Goal: Information Seeking & Learning: Learn about a topic

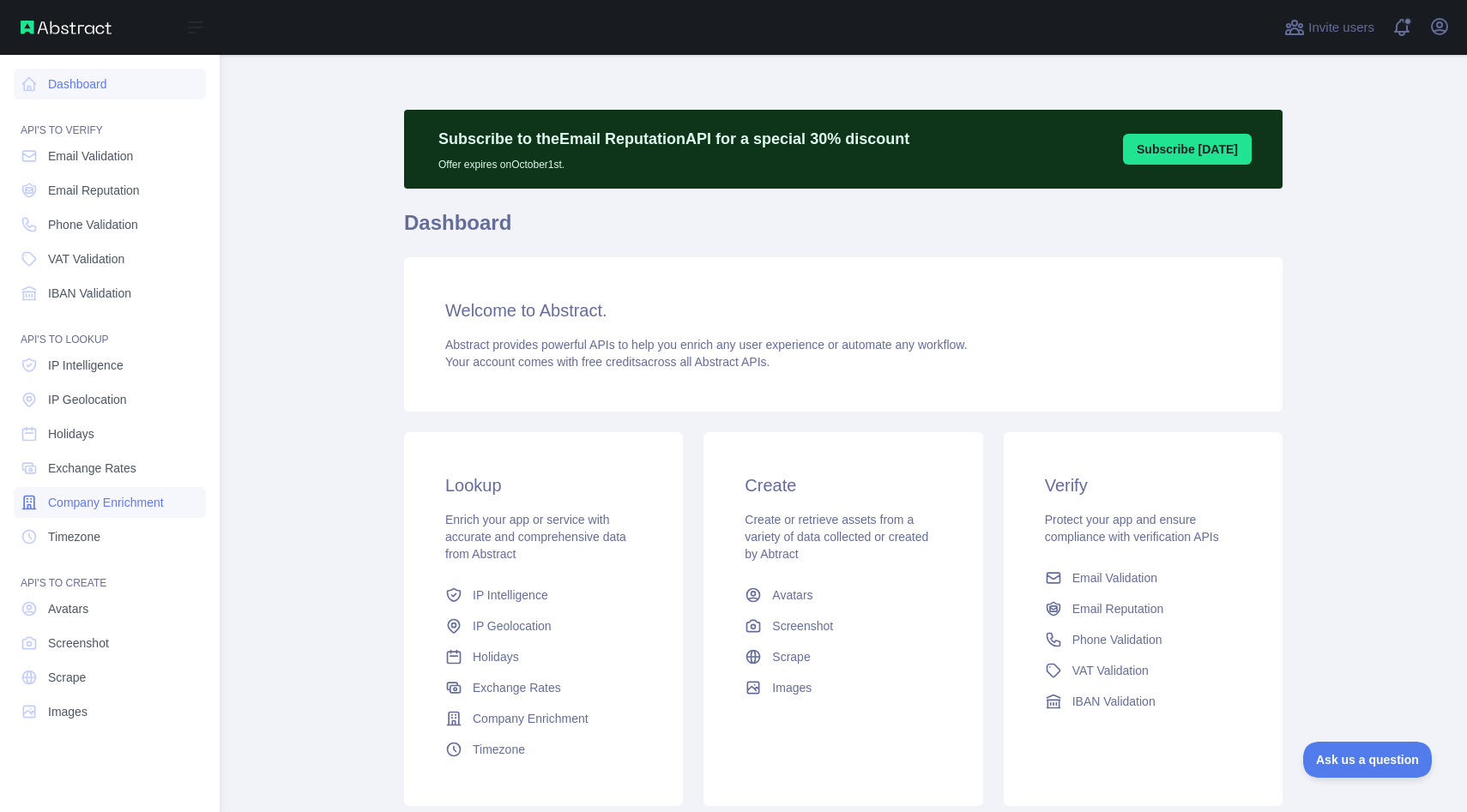
click at [94, 507] on span "Company Enrichment" at bounding box center [106, 502] width 115 height 17
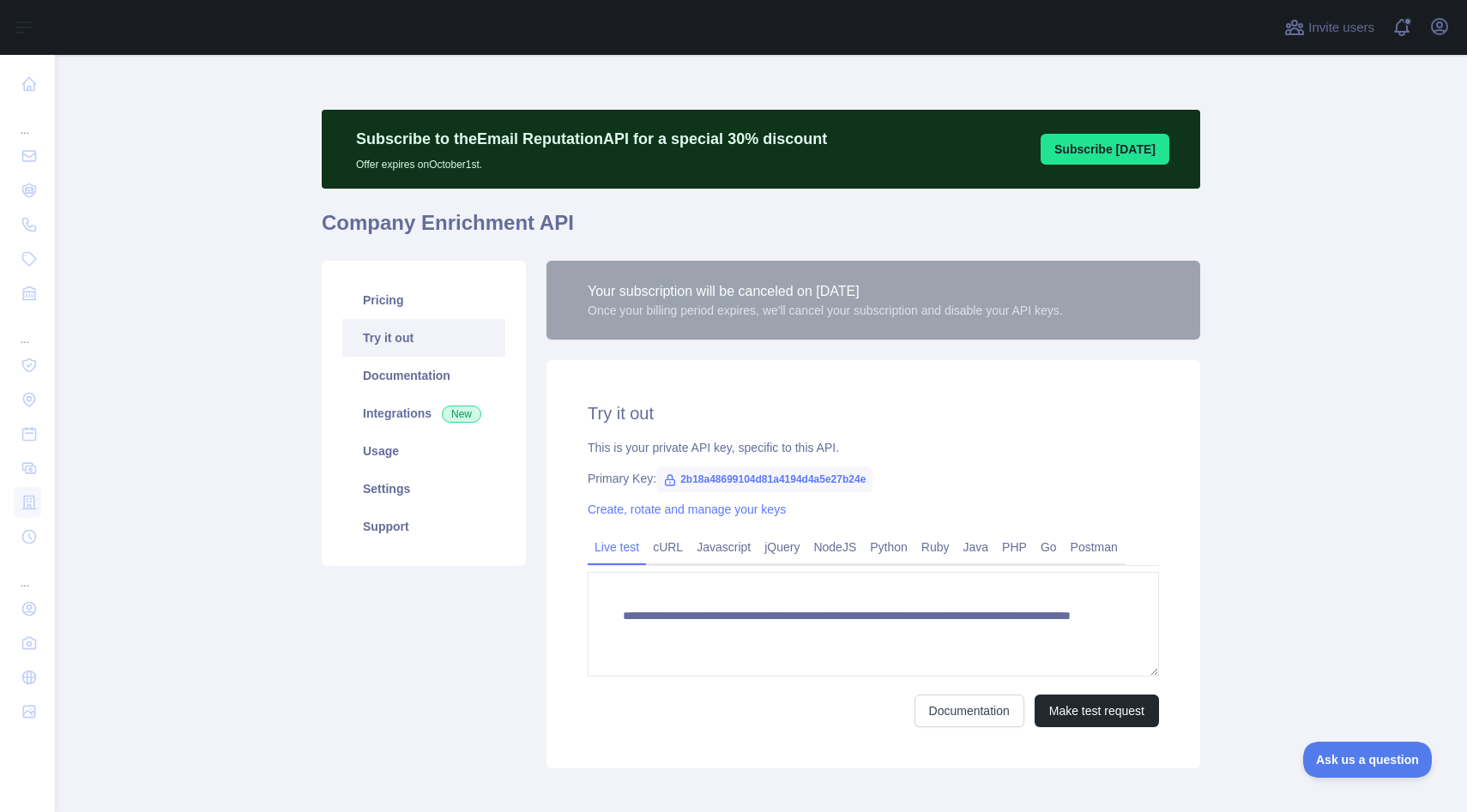
click at [628, 552] on link "Live test" at bounding box center [617, 548] width 59 height 28
click at [437, 308] on link "Pricing" at bounding box center [423, 300] width 163 height 38
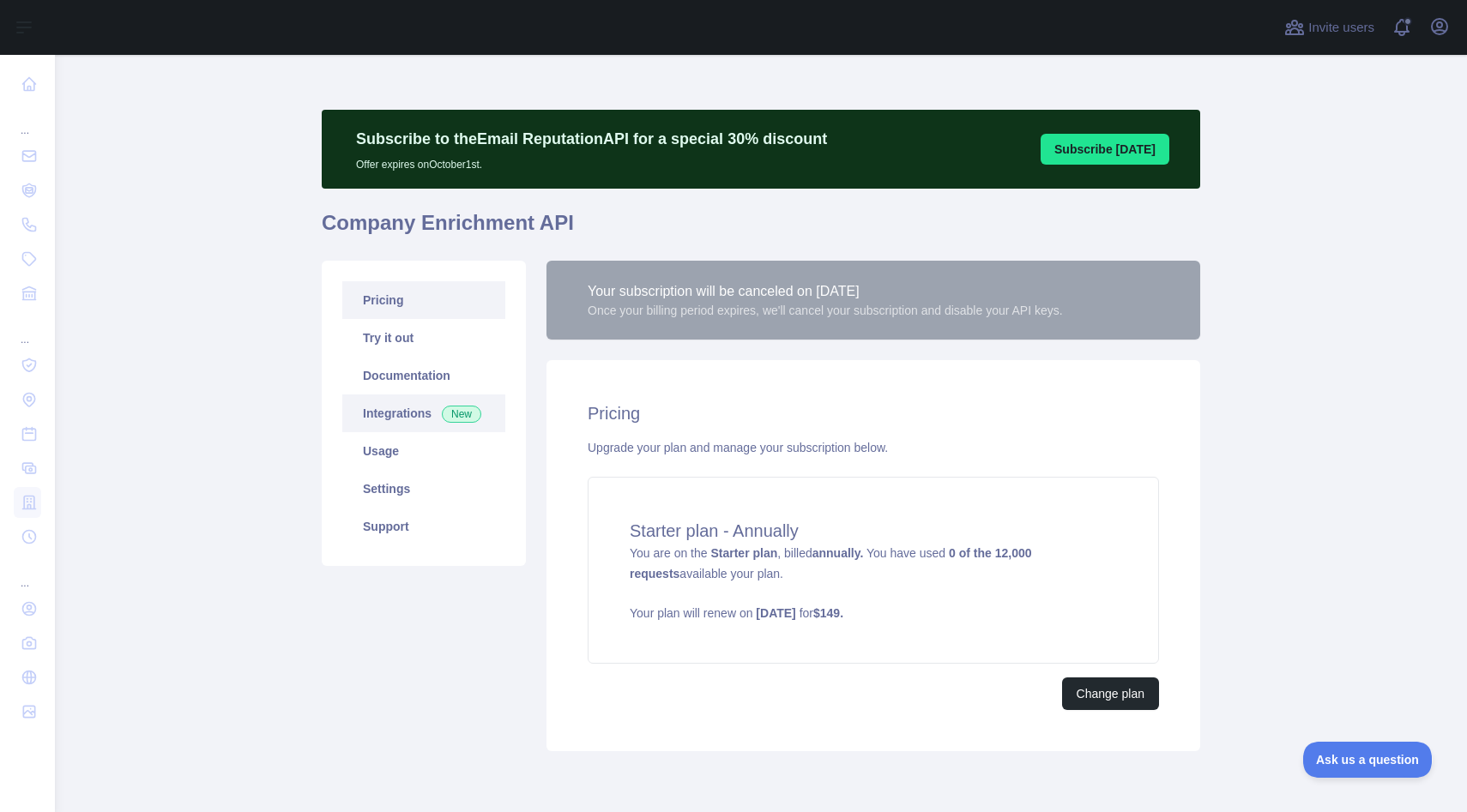
click at [430, 416] on link "Integrations New" at bounding box center [423, 413] width 163 height 38
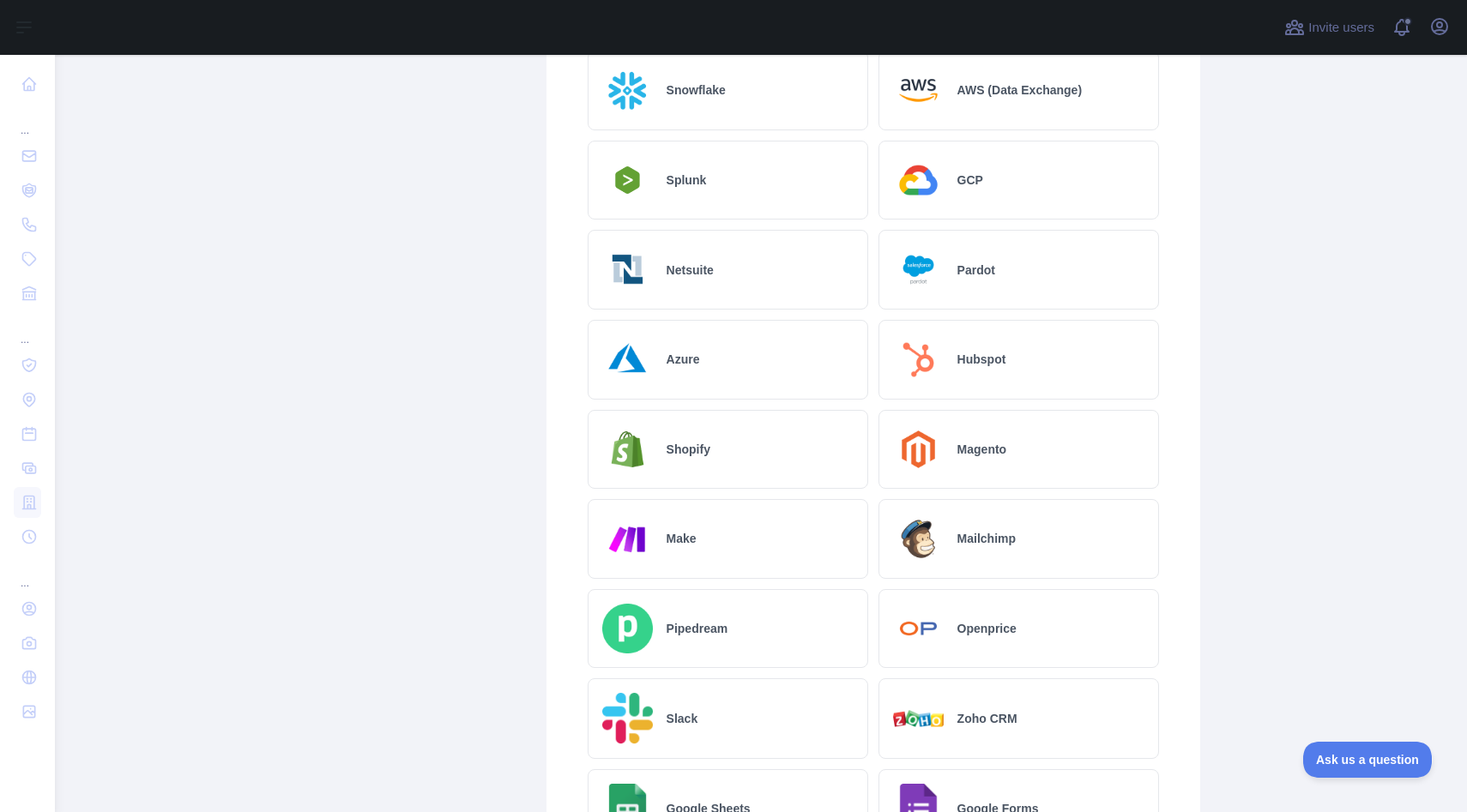
scroll to position [610, 0]
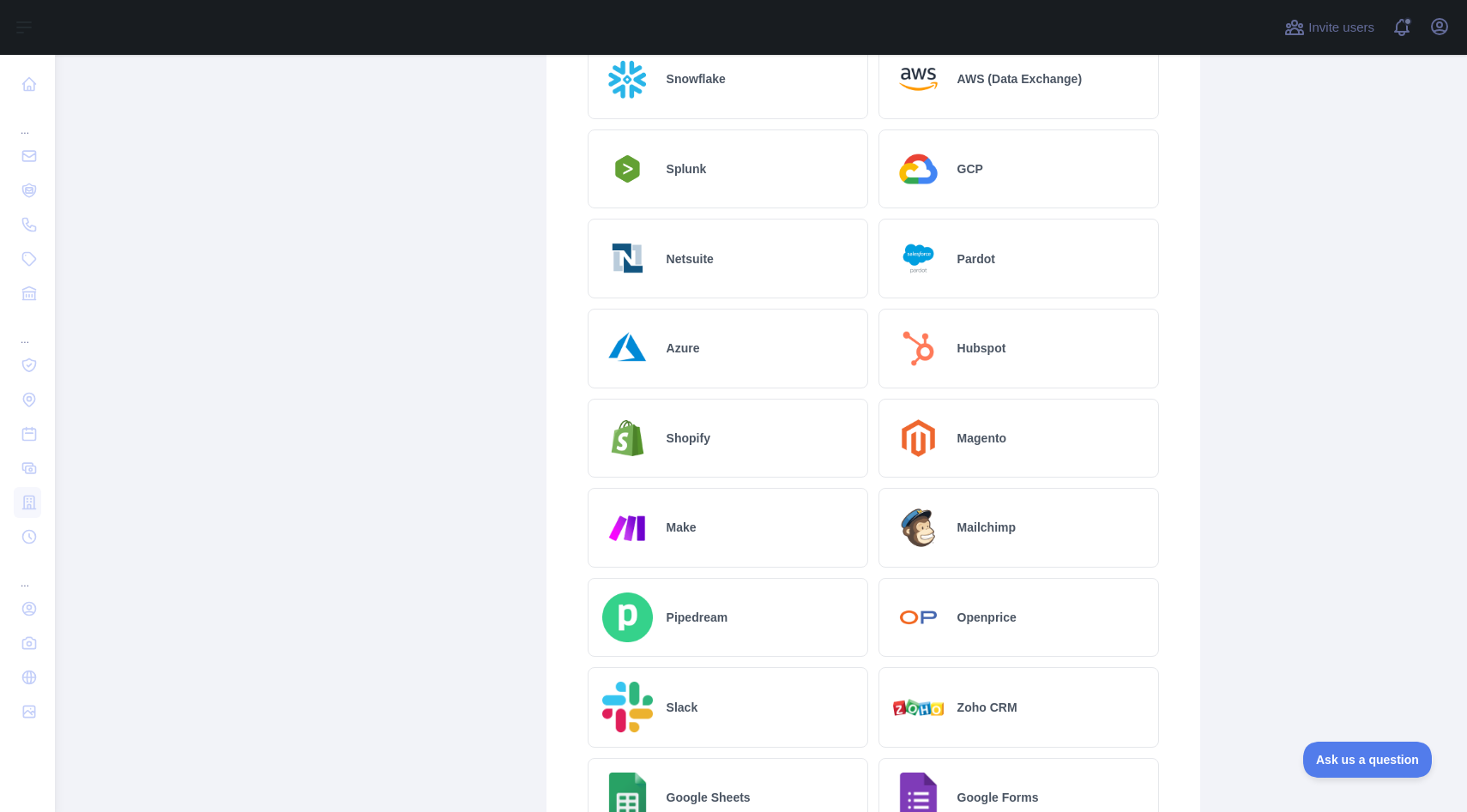
click at [955, 330] on div "Hubspot" at bounding box center [1019, 349] width 281 height 80
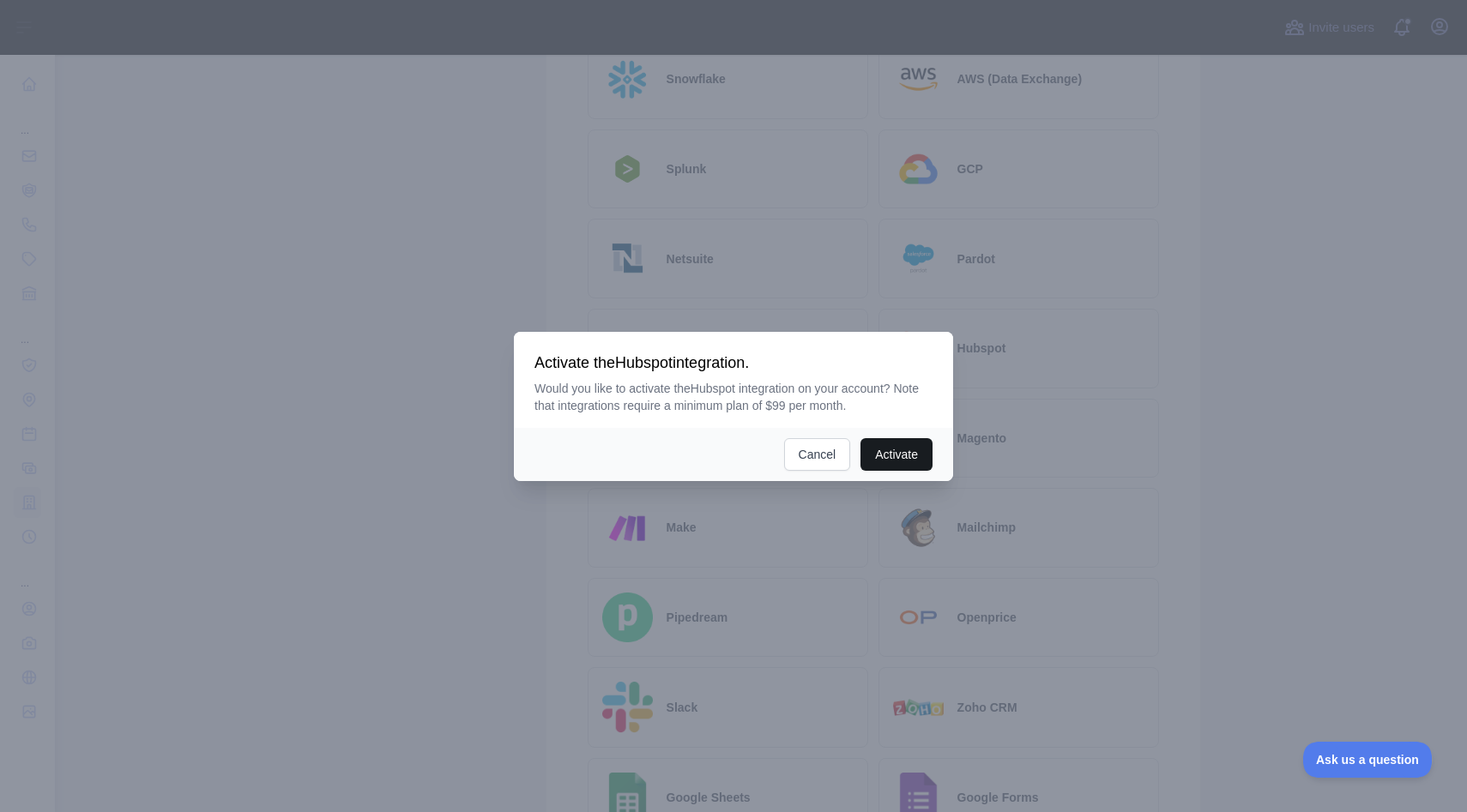
click at [892, 451] on button "Activate" at bounding box center [896, 454] width 72 height 33
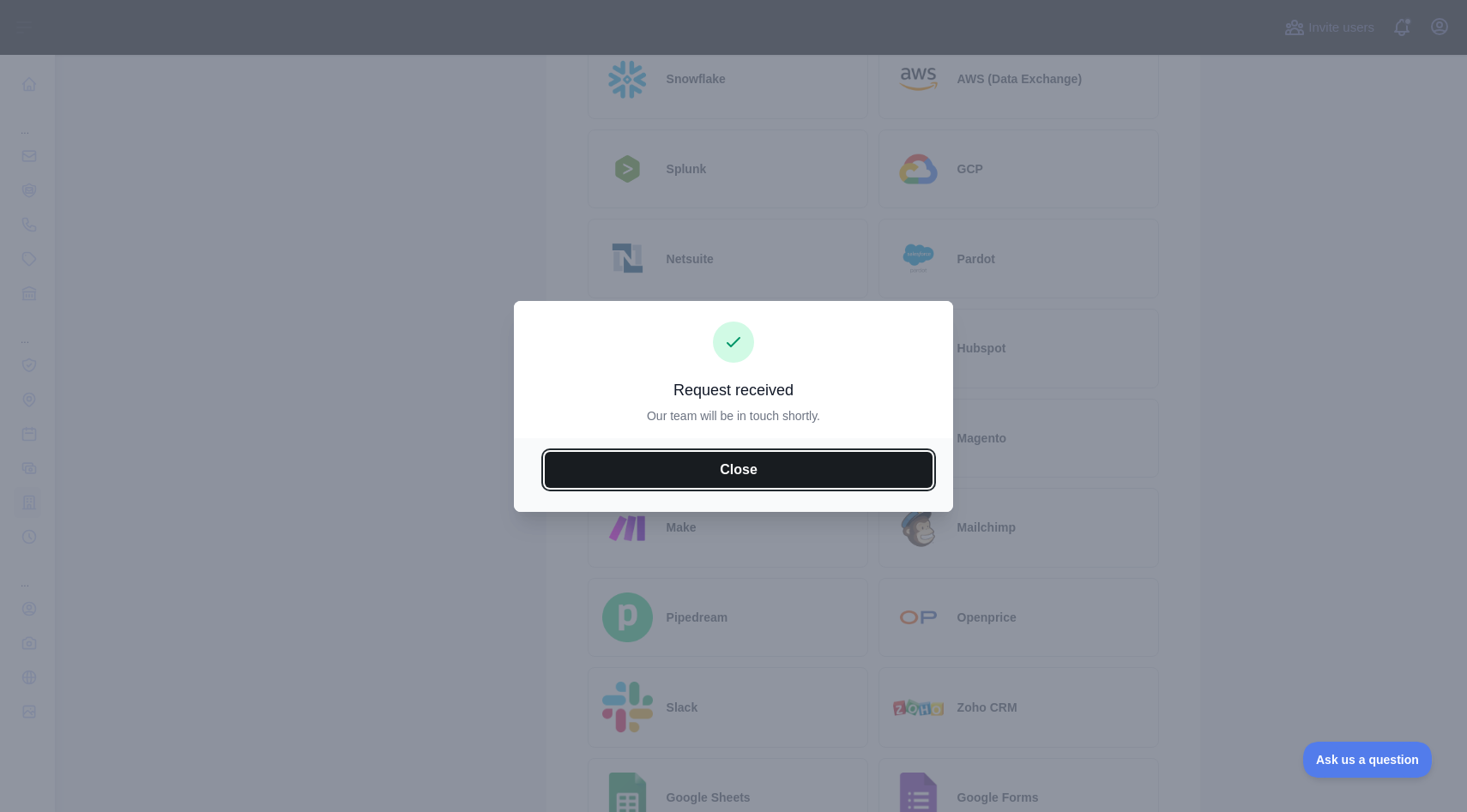
click at [764, 473] on button "Close" at bounding box center [739, 470] width 388 height 36
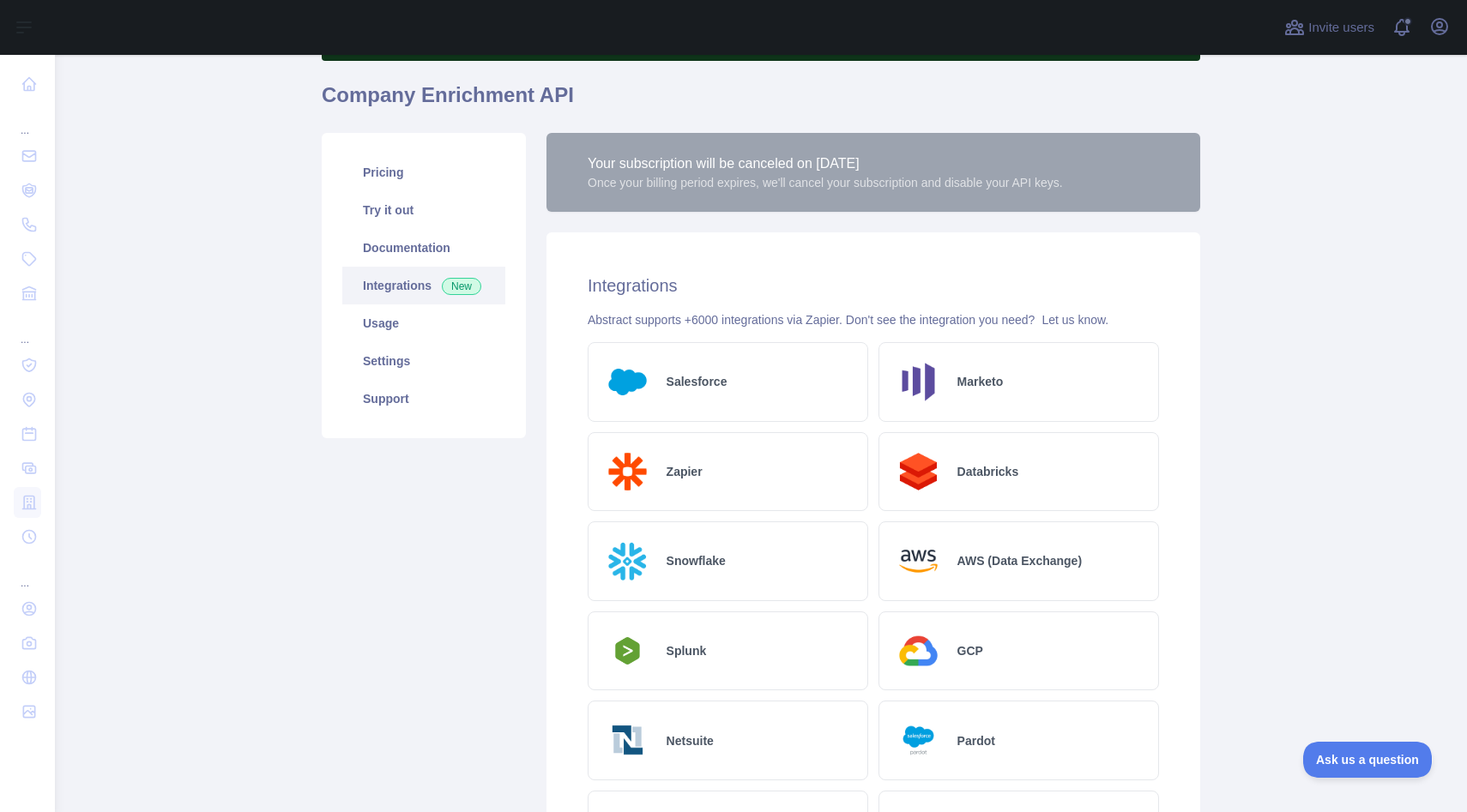
scroll to position [0, 0]
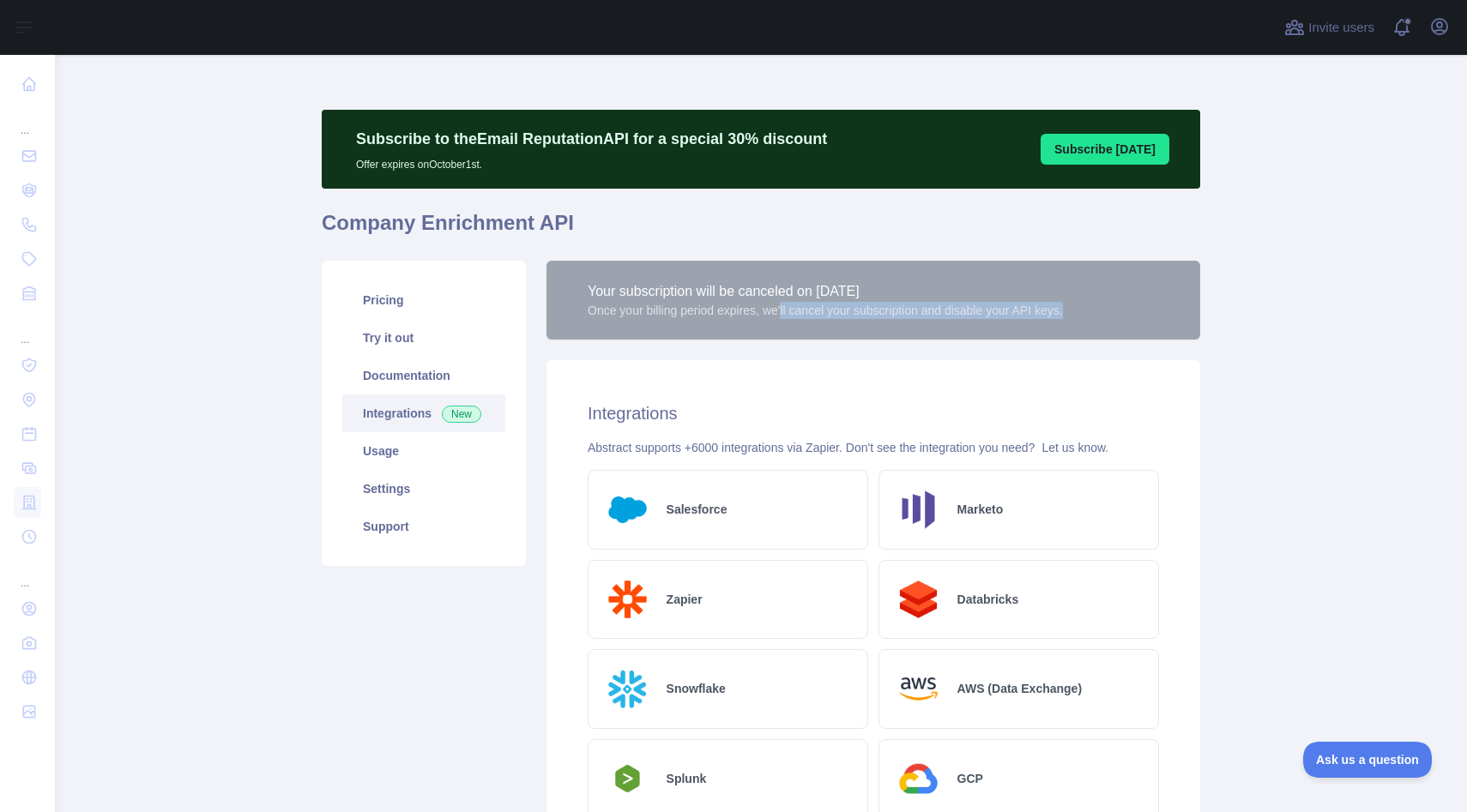
drag, startPoint x: 791, startPoint y: 303, endPoint x: 808, endPoint y: 333, distance: 34.5
click at [808, 334] on div "Your subscription will be canceled on December 28, 2025 Once your billing perio…" at bounding box center [873, 300] width 654 height 79
click at [808, 333] on div "Your subscription will be canceled on December 28, 2025 Once your billing perio…" at bounding box center [873, 300] width 654 height 79
click at [393, 334] on link "Try it out" at bounding box center [423, 338] width 163 height 38
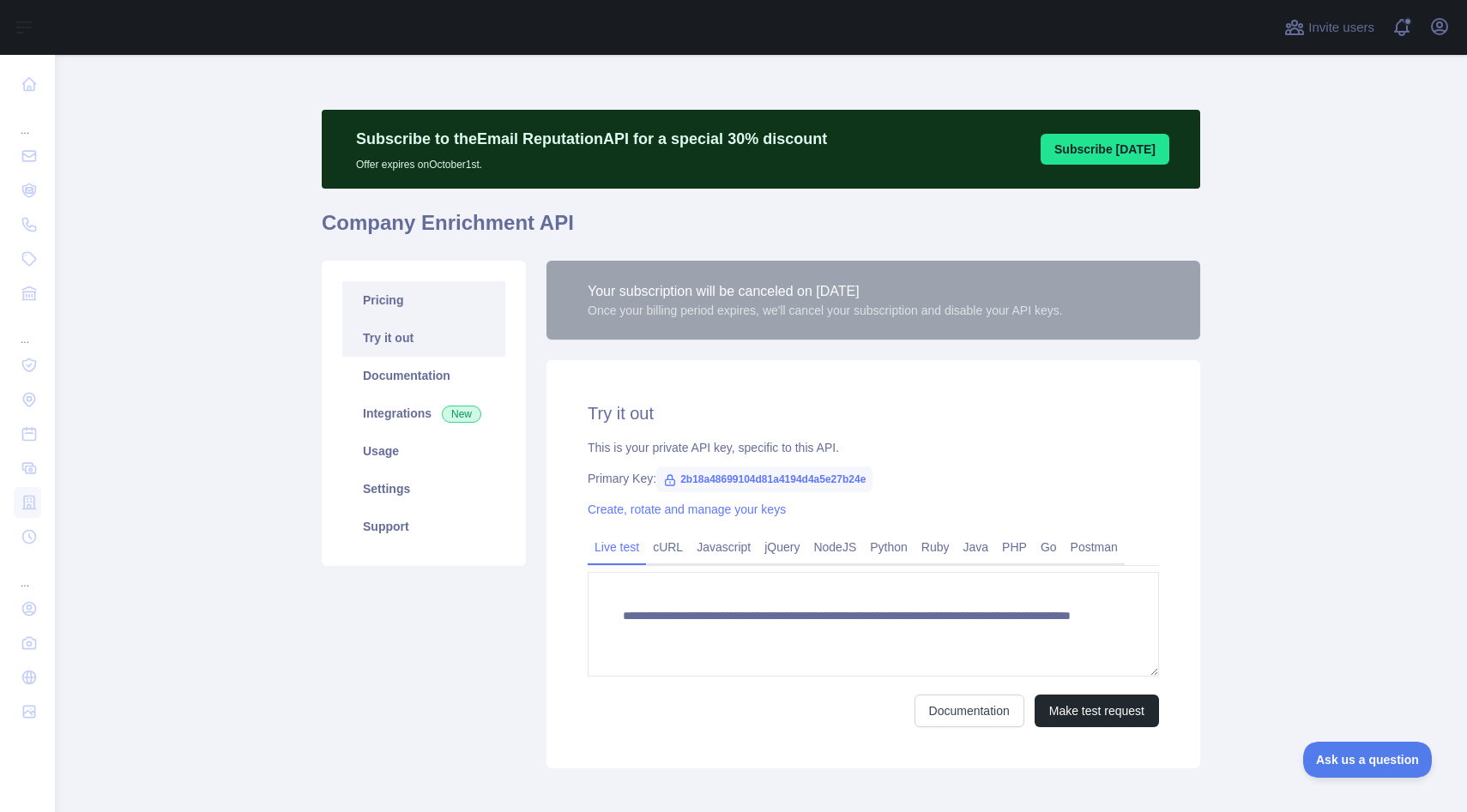
click at [383, 309] on link "Pricing" at bounding box center [423, 300] width 163 height 38
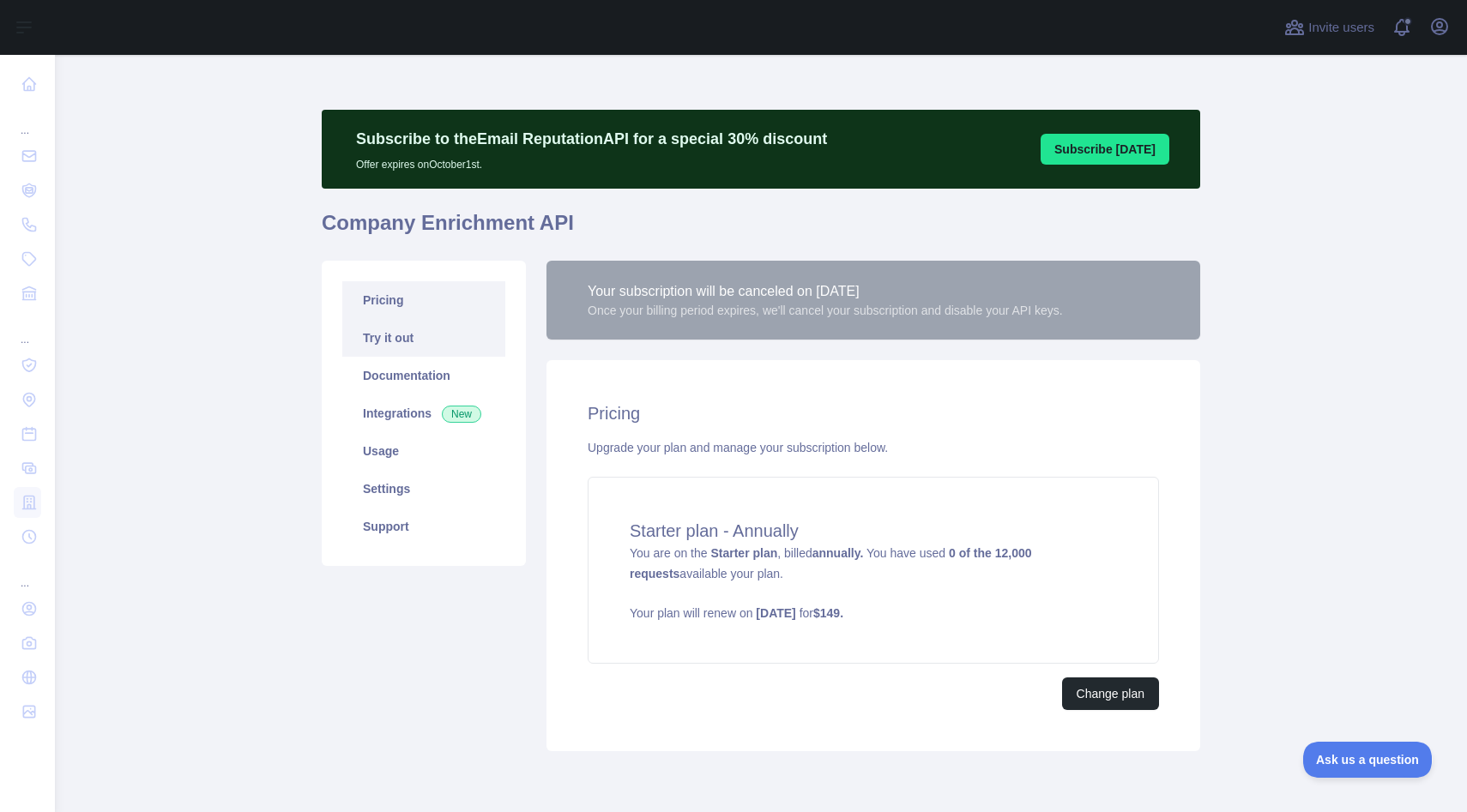
click at [392, 336] on link "Try it out" at bounding box center [423, 338] width 163 height 38
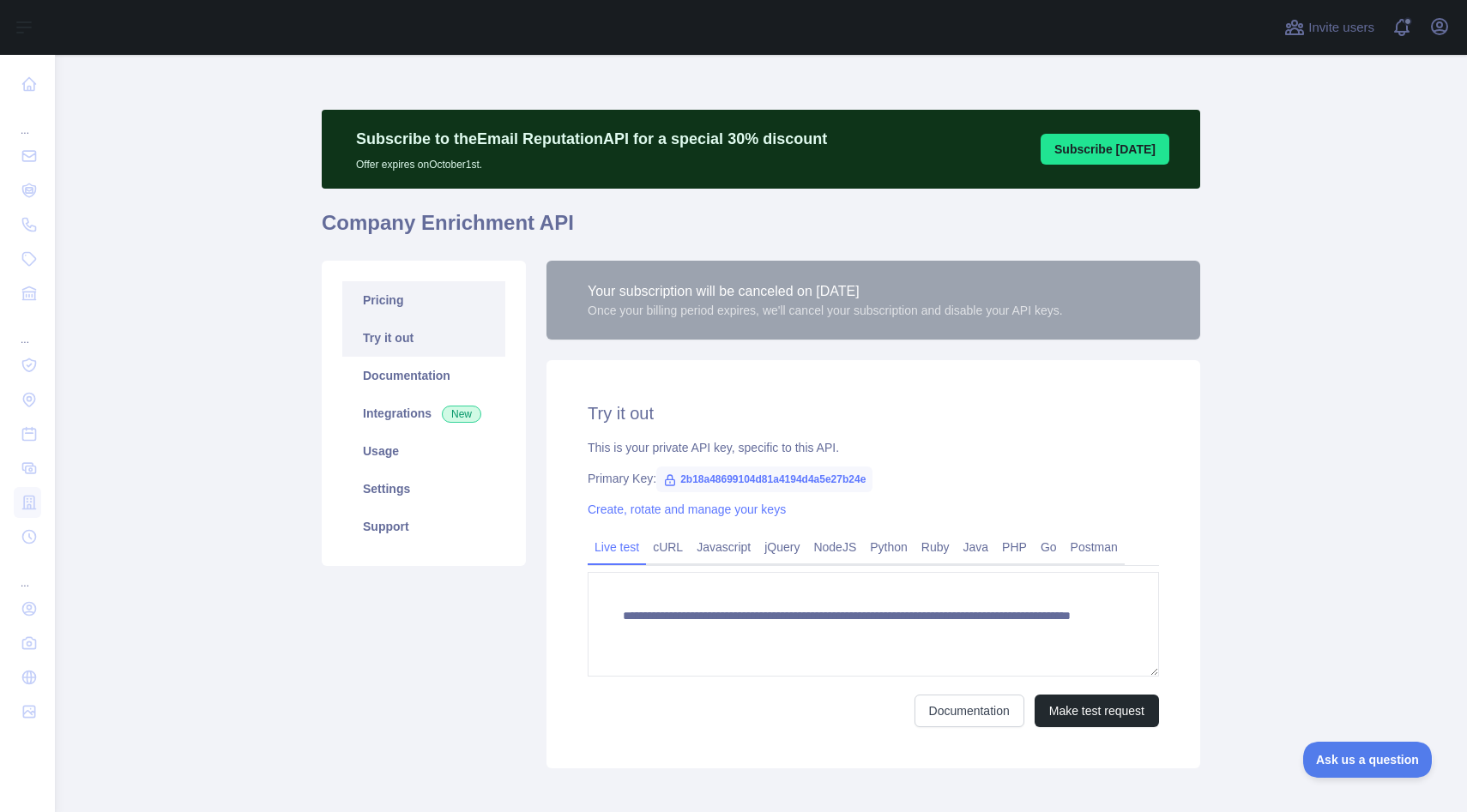
click at [392, 291] on link "Pricing" at bounding box center [423, 300] width 163 height 38
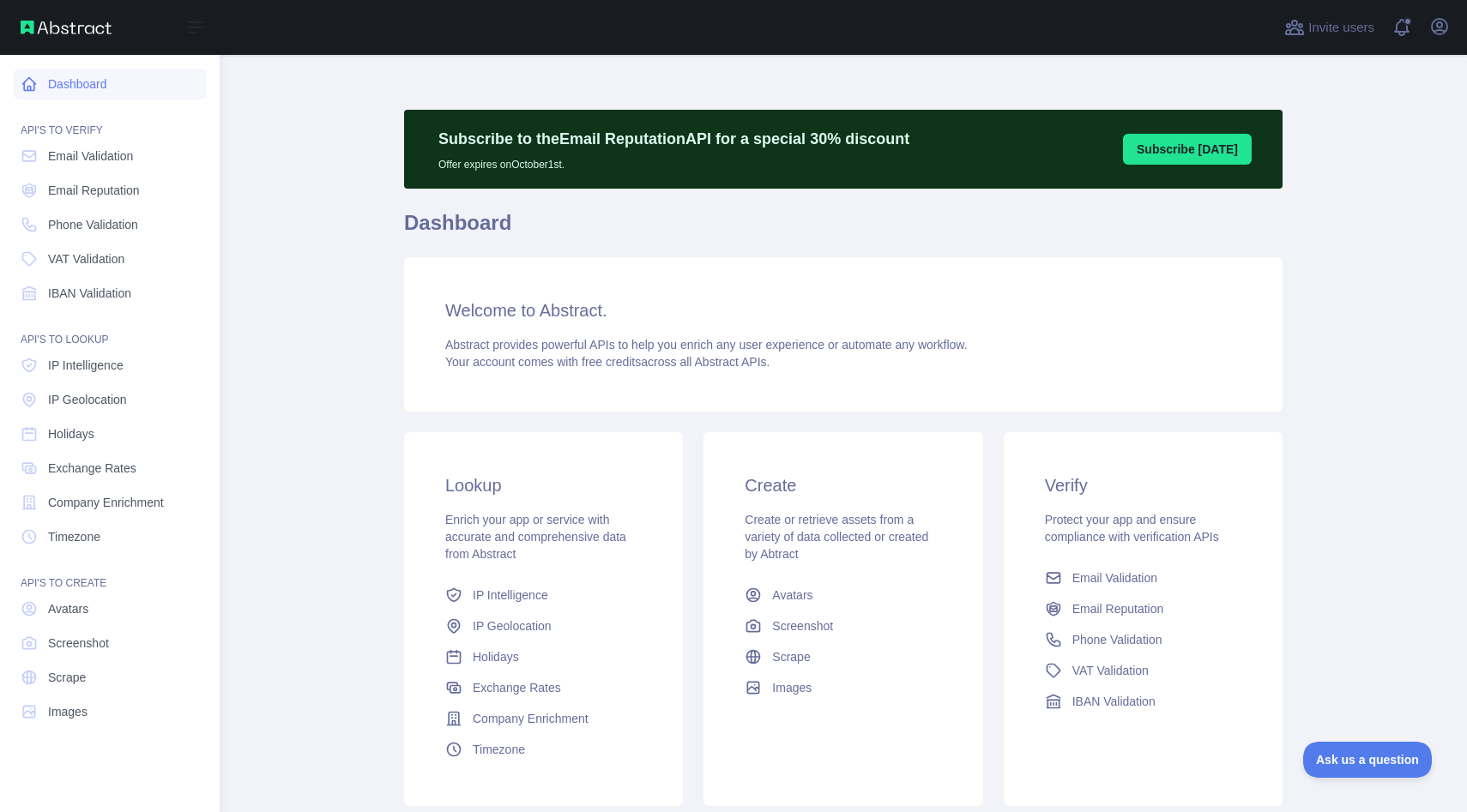
click at [123, 83] on link "Dashboard" at bounding box center [110, 84] width 193 height 31
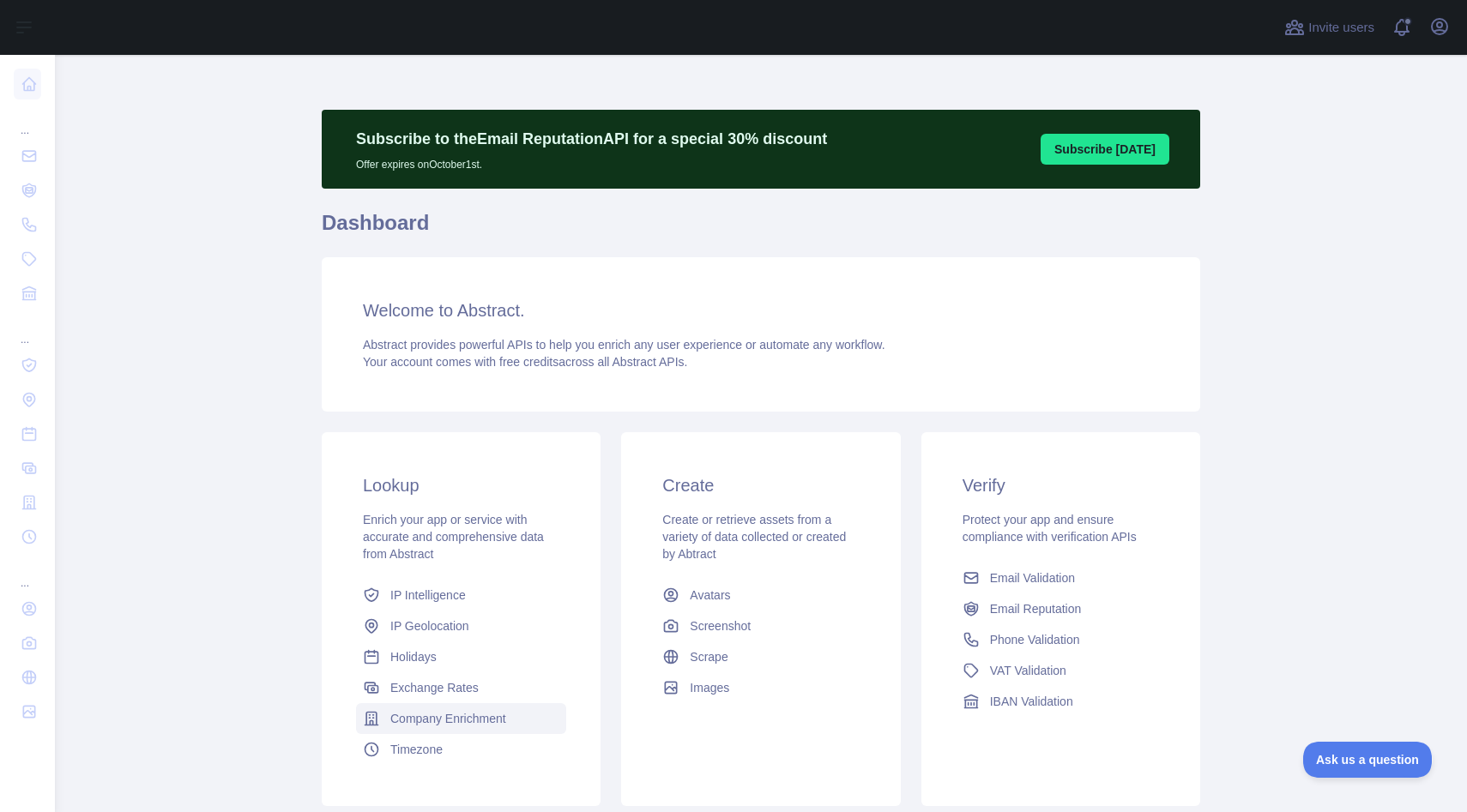
click at [469, 716] on span "Company Enrichment" at bounding box center [448, 719] width 115 height 17
